Goal: Information Seeking & Learning: Understand process/instructions

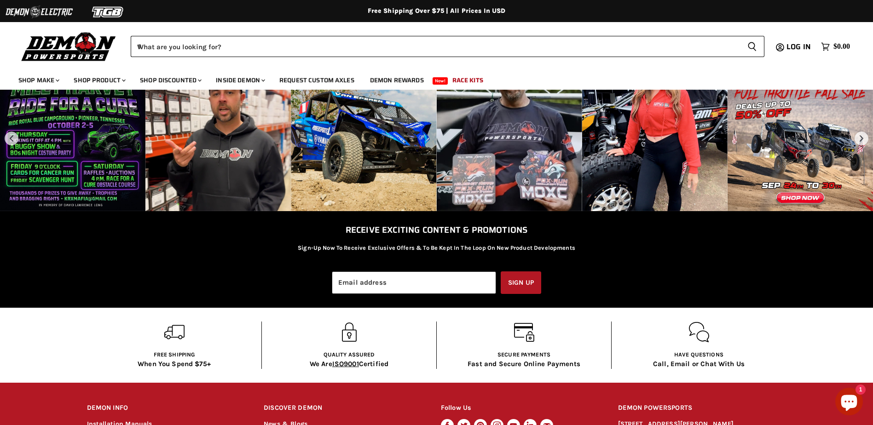
scroll to position [1771, 0]
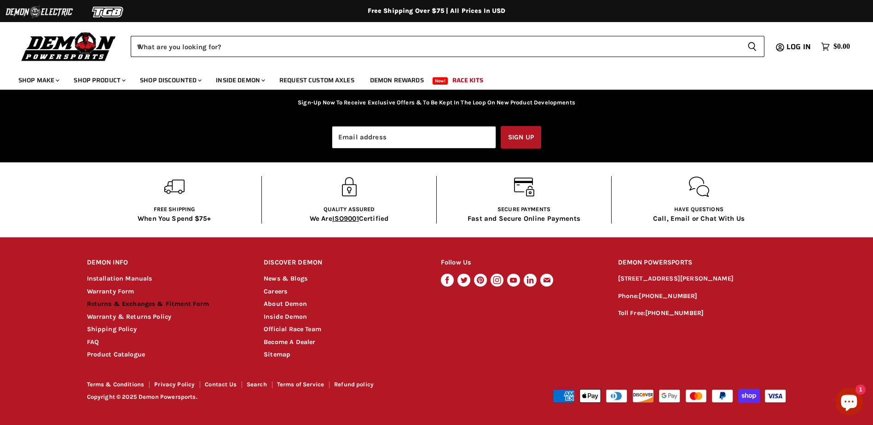
click at [132, 303] on link "Returns & Exchanges & Fitment Form" at bounding box center [148, 304] width 122 height 8
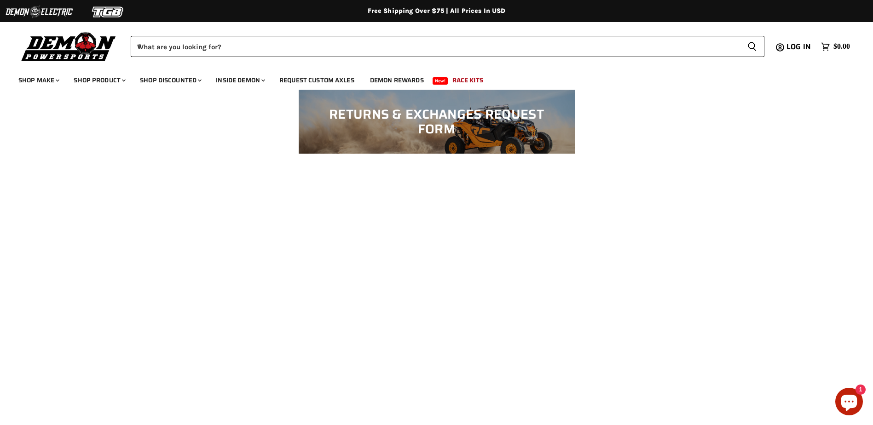
scroll to position [414, 0]
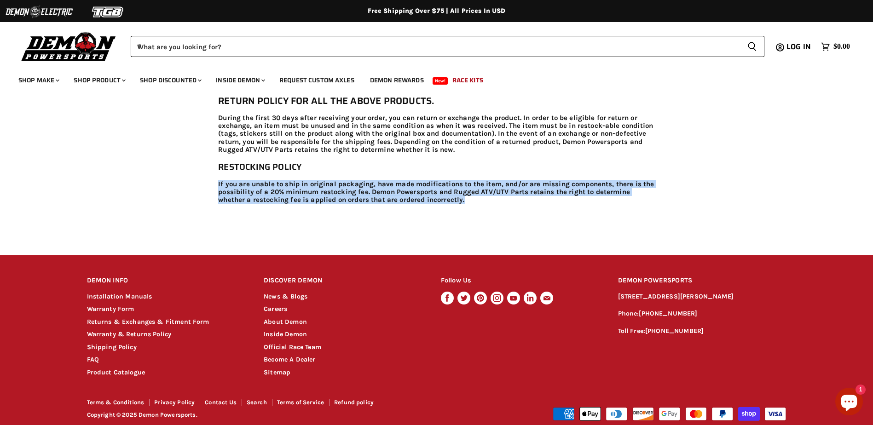
drag, startPoint x: 218, startPoint y: 184, endPoint x: 543, endPoint y: 198, distance: 326.1
click at [543, 198] on div "RETURN POLICY FOR ALL THE ABOVE PRODUCTS. During the first 30 days after receiv…" at bounding box center [436, 149] width 873 height 123
copy p "If you are unable to ship in original packaging, have made modifications to the…"
